Goal: Answer question/provide support

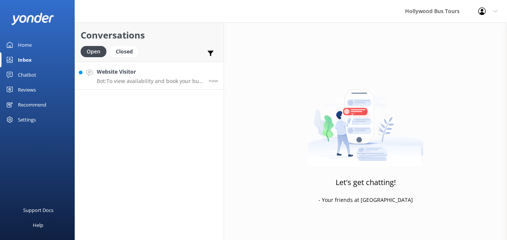
click at [147, 81] on p "Bot: To view availability and book your bus tour online, click [URL][DOMAIN_NAM…" at bounding box center [150, 81] width 106 height 7
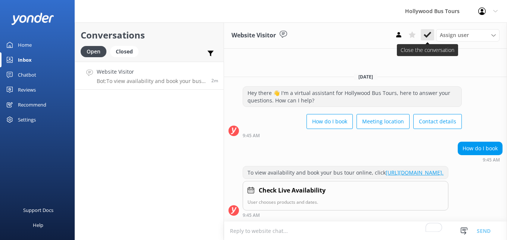
click at [428, 34] on icon at bounding box center [427, 34] width 7 height 7
